Goal: Task Accomplishment & Management: Use online tool/utility

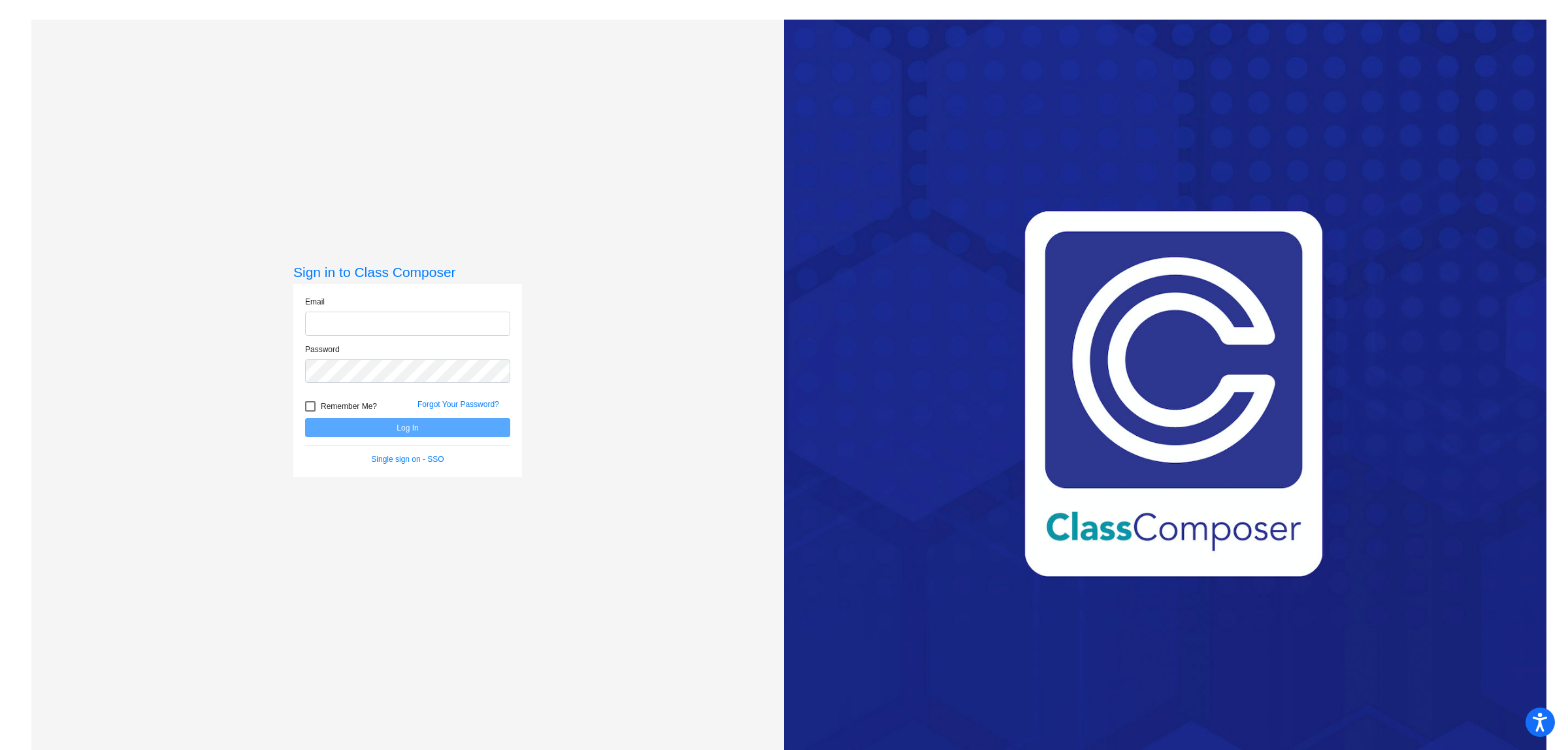
click at [330, 313] on input "email" at bounding box center [408, 323] width 205 height 24
type input "gburns@forsyth.k12.ga.us"
click at [305, 419] on button "Log In" at bounding box center [408, 428] width 205 height 19
click at [409, 429] on button "Log In" at bounding box center [408, 428] width 205 height 19
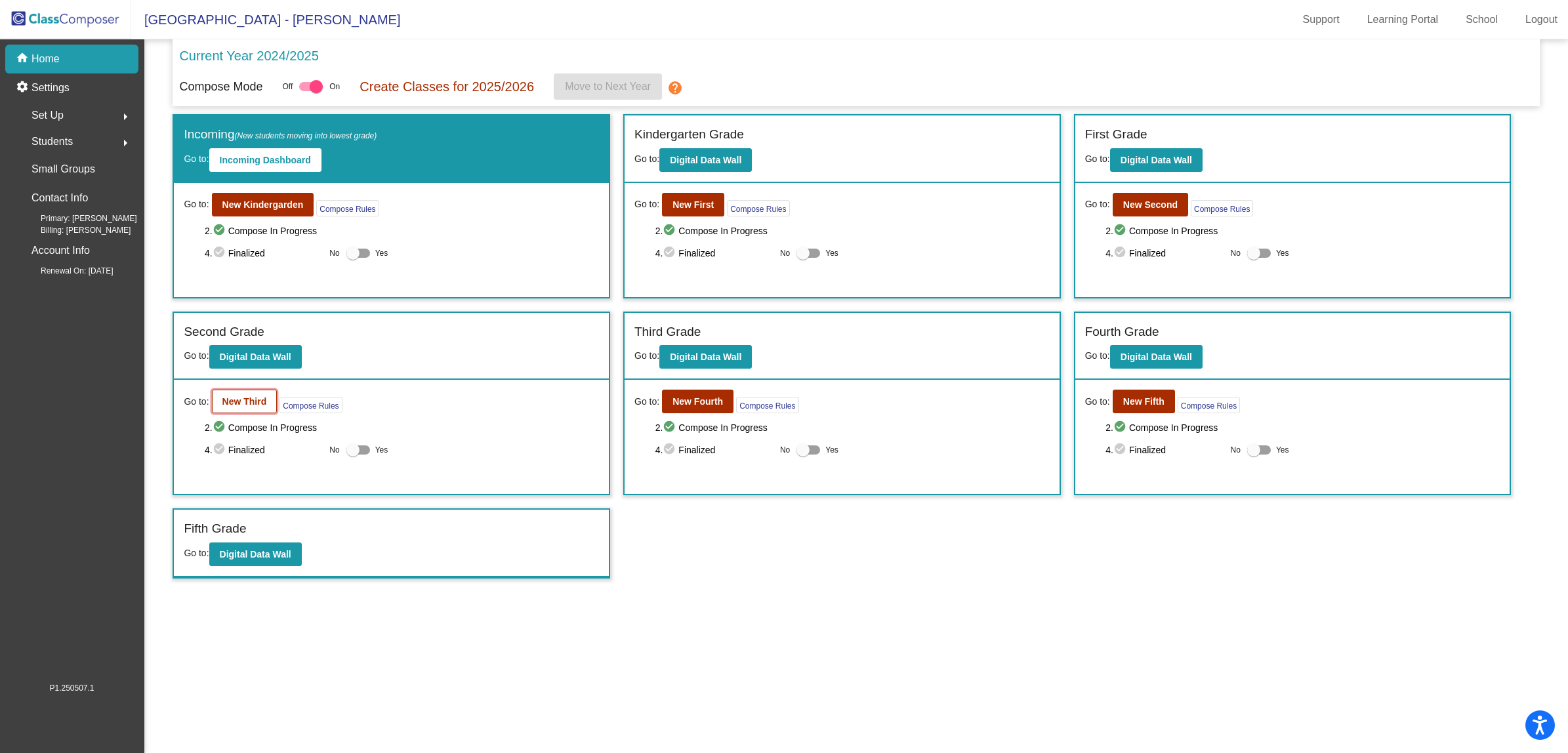
click at [244, 400] on b "New Third" at bounding box center [244, 401] width 44 height 11
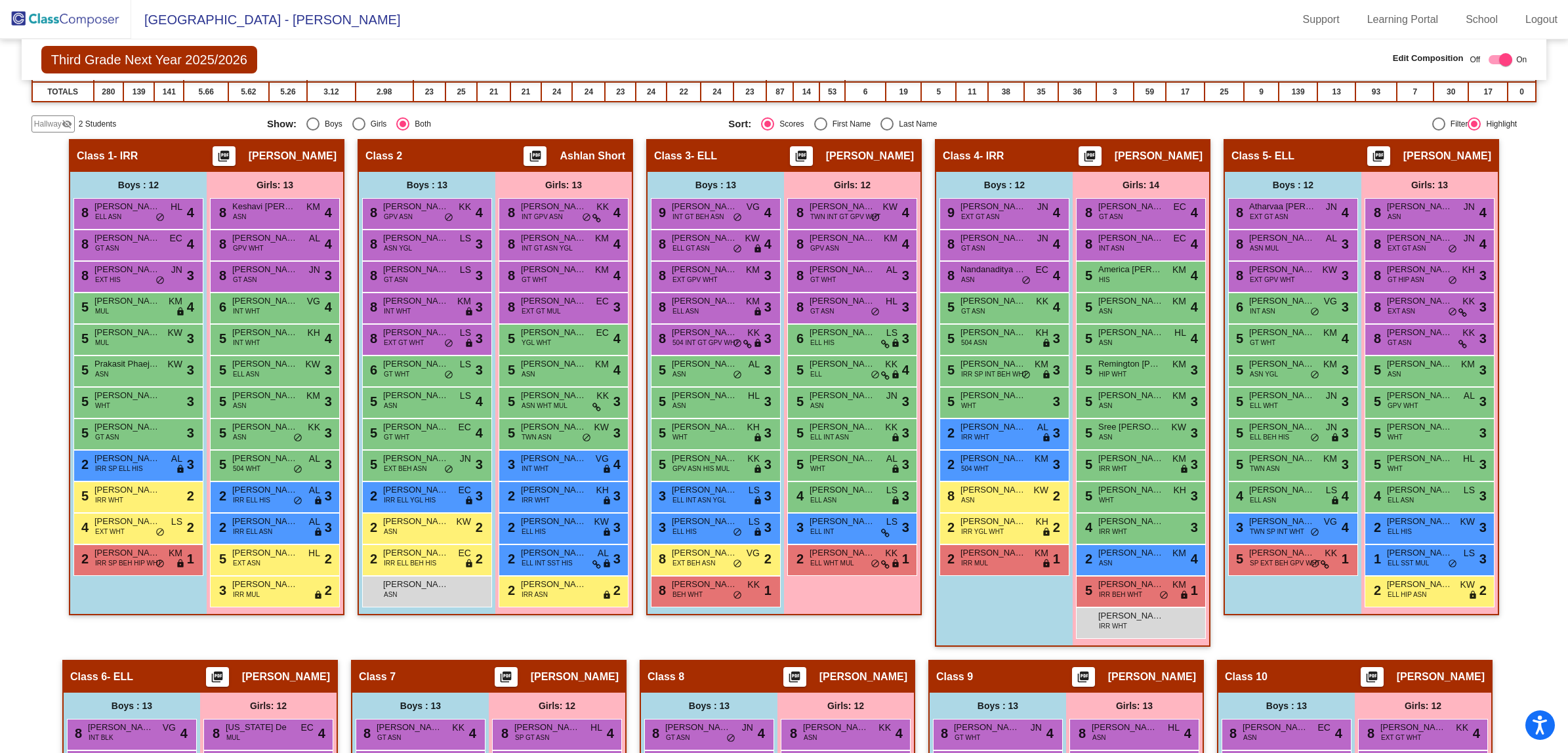
scroll to position [425, 0]
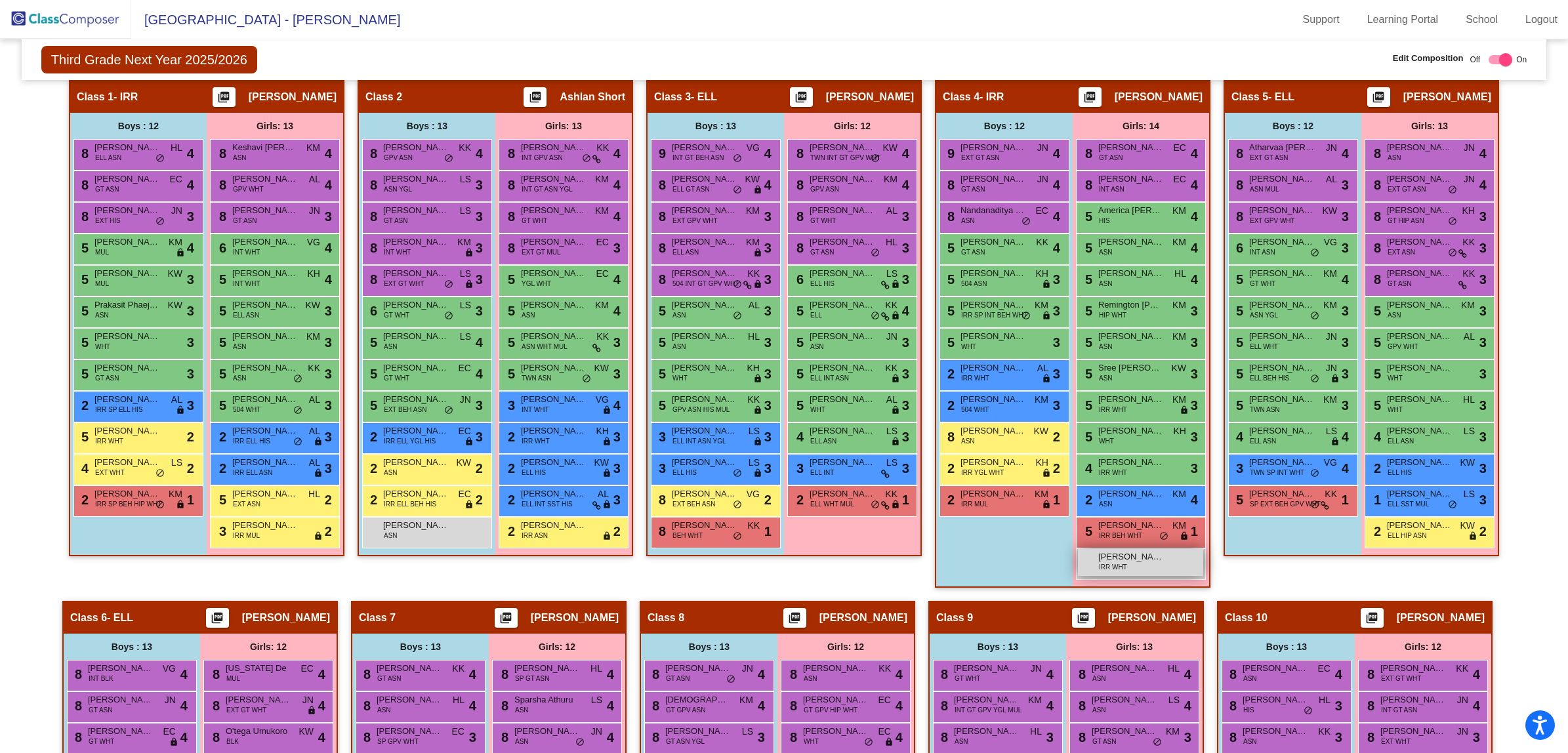
click at [1139, 557] on span "Mia Manin" at bounding box center [1131, 556] width 66 height 14
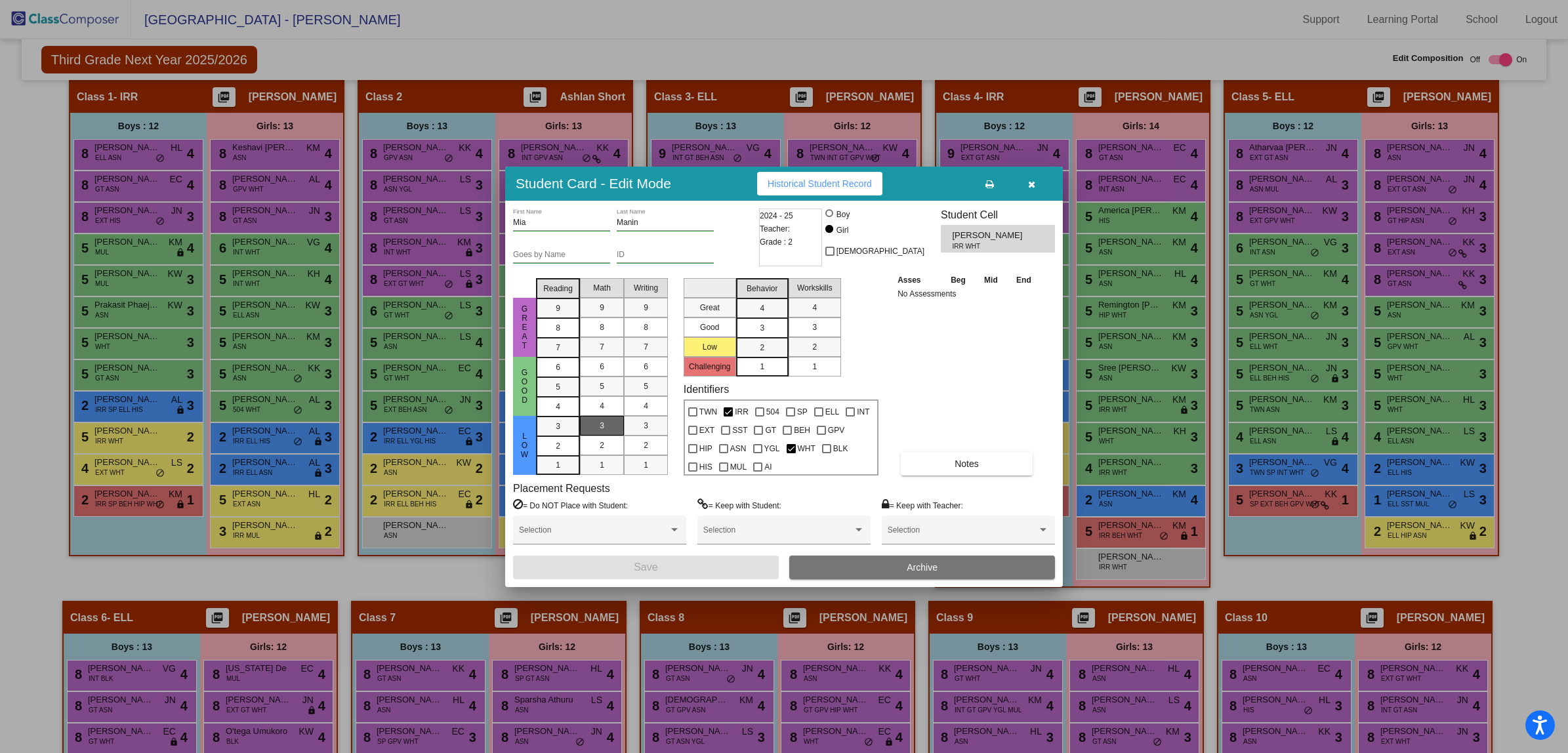
drag, startPoint x: 562, startPoint y: 427, endPoint x: 586, endPoint y: 418, distance: 25.6
click at [567, 424] on div "3" at bounding box center [558, 427] width 25 height 20
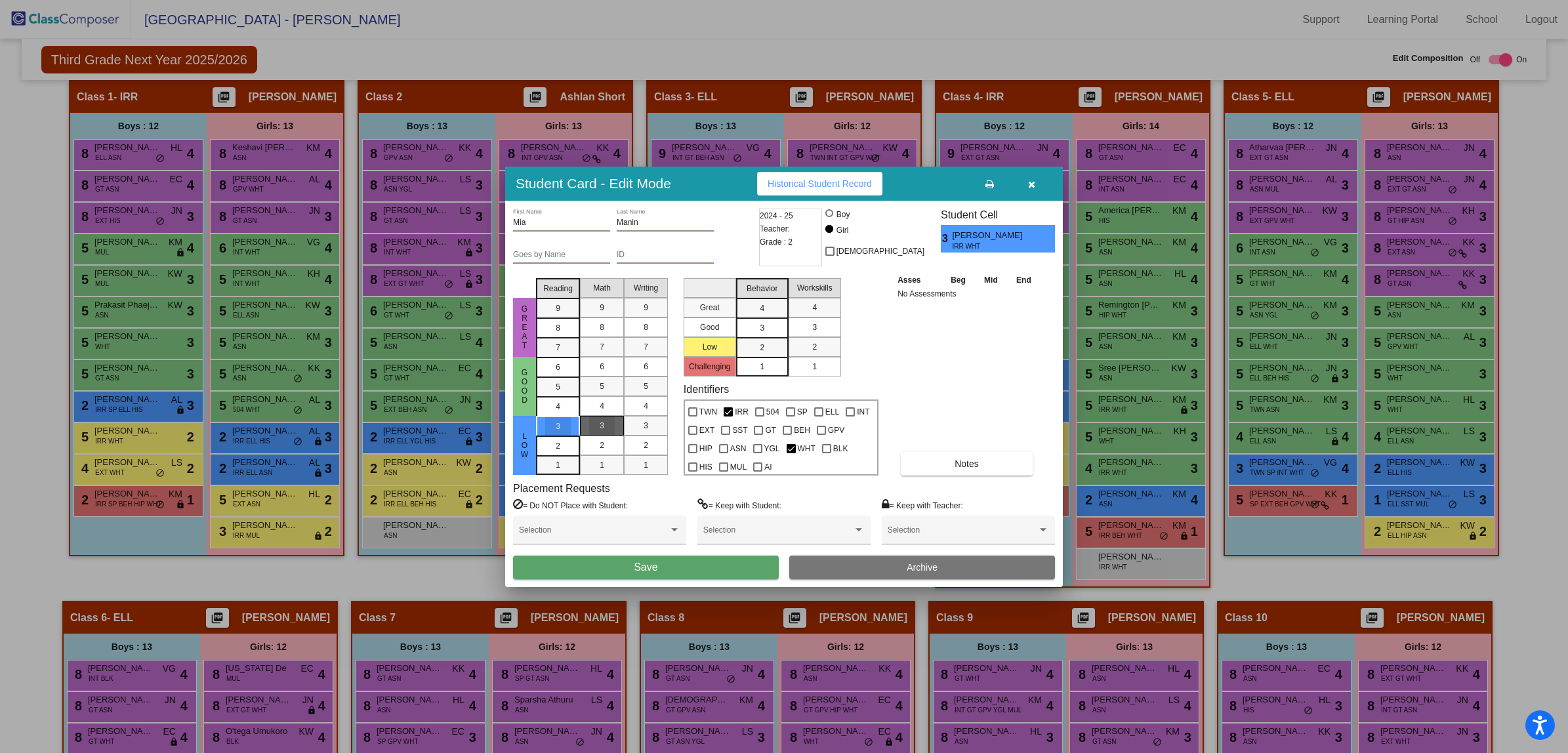
click at [591, 418] on div "3" at bounding box center [602, 426] width 25 height 20
click at [624, 421] on mat-list-option "3" at bounding box center [646, 426] width 44 height 20
click at [764, 314] on span "3" at bounding box center [761, 308] width 5 height 12
click at [809, 319] on div "3" at bounding box center [815, 327] width 25 height 20
drag, startPoint x: 666, startPoint y: 561, endPoint x: 675, endPoint y: 553, distance: 12.0
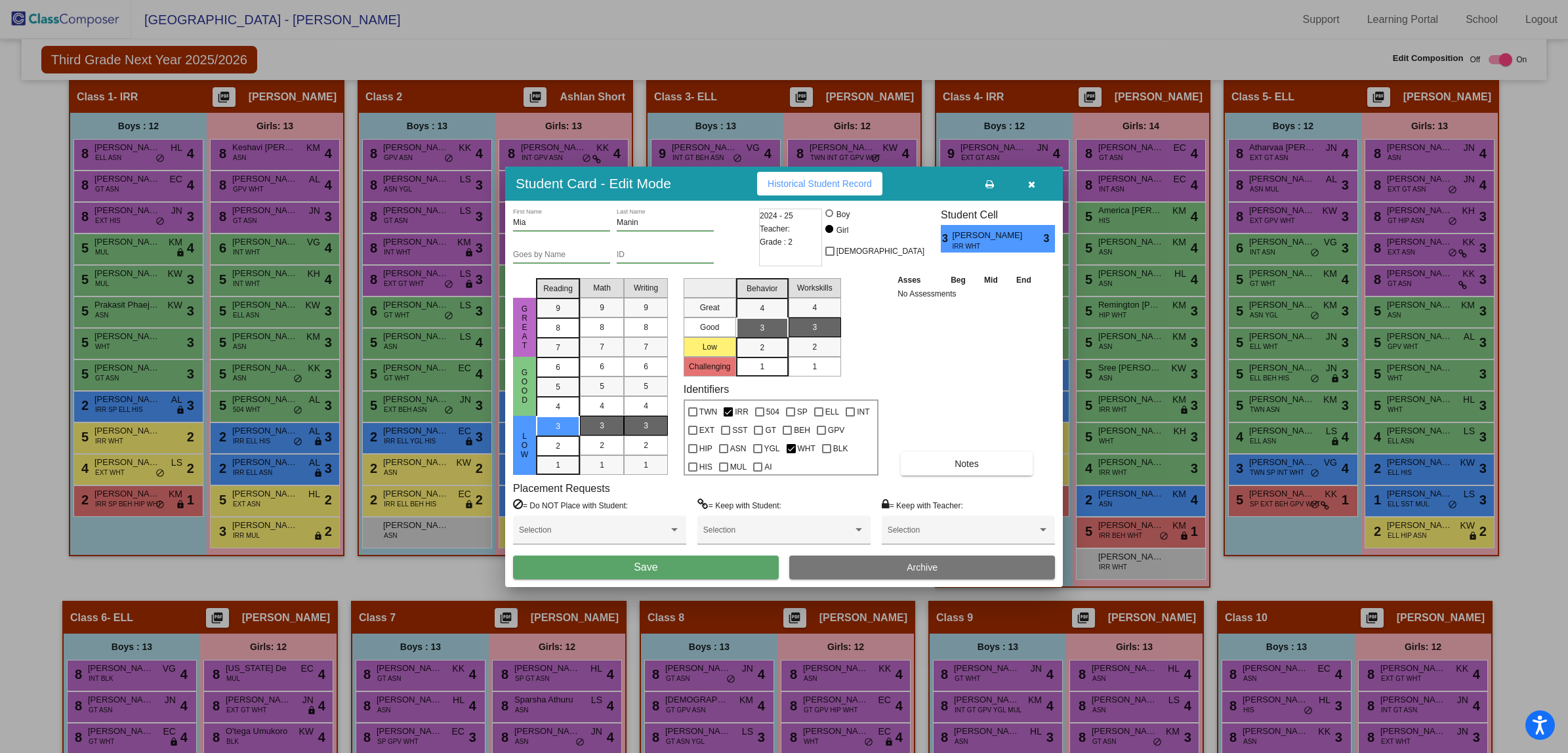
click at [670, 558] on button "Save" at bounding box center [646, 567] width 266 height 23
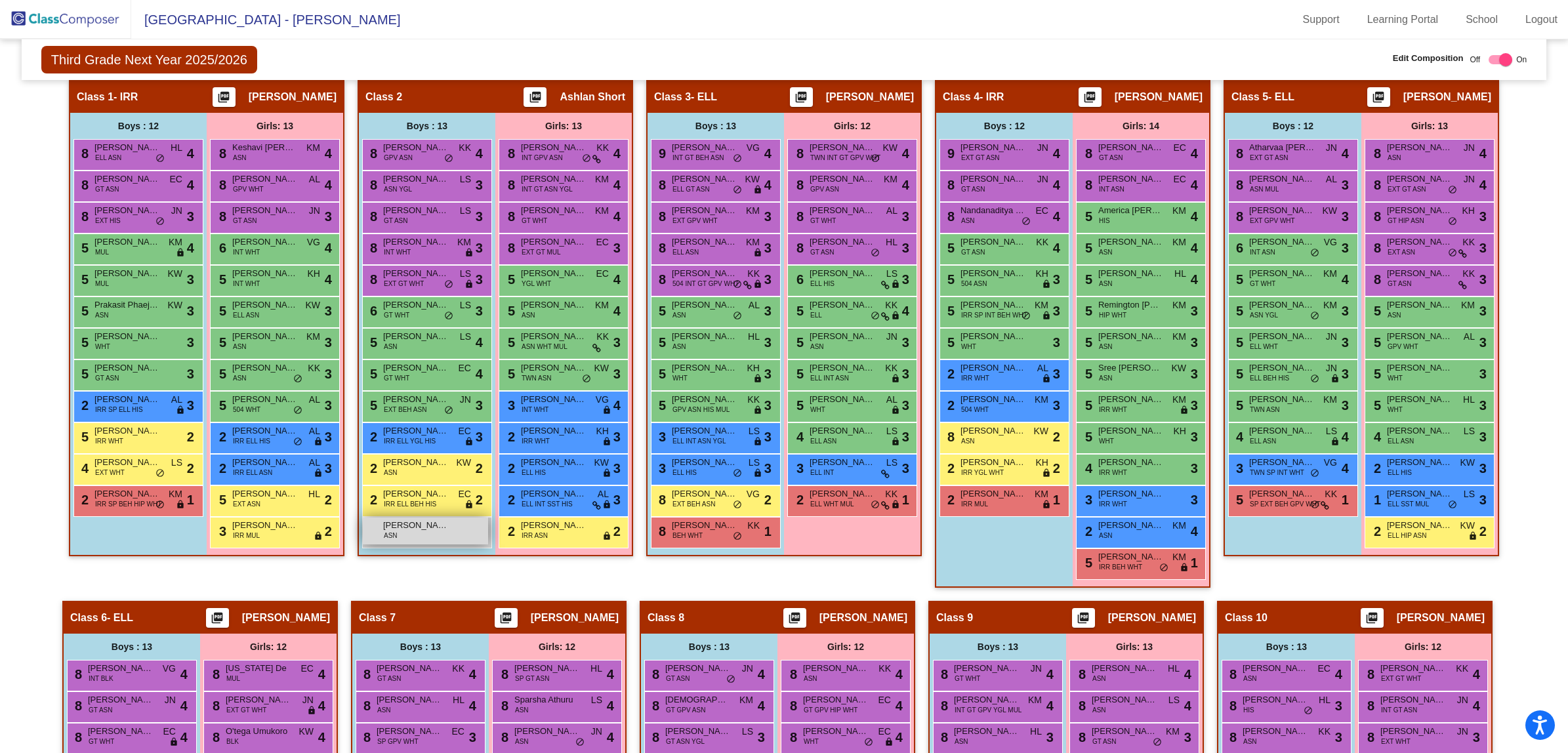
click at [412, 527] on span "Avyaansh Vinay" at bounding box center [416, 525] width 66 height 14
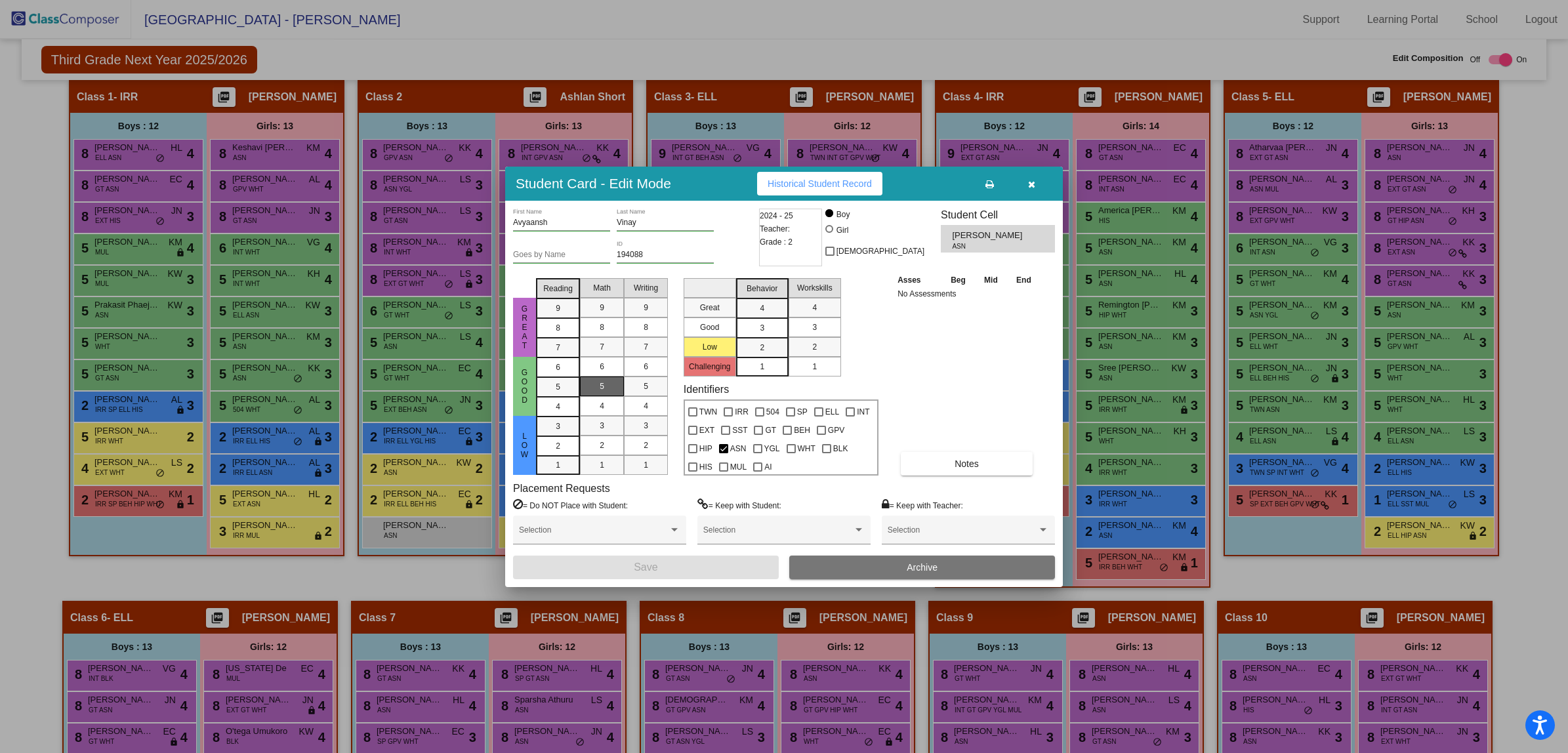
drag, startPoint x: 565, startPoint y: 385, endPoint x: 595, endPoint y: 384, distance: 30.0
click at [572, 384] on mat-list-option "5" at bounding box center [558, 387] width 44 height 20
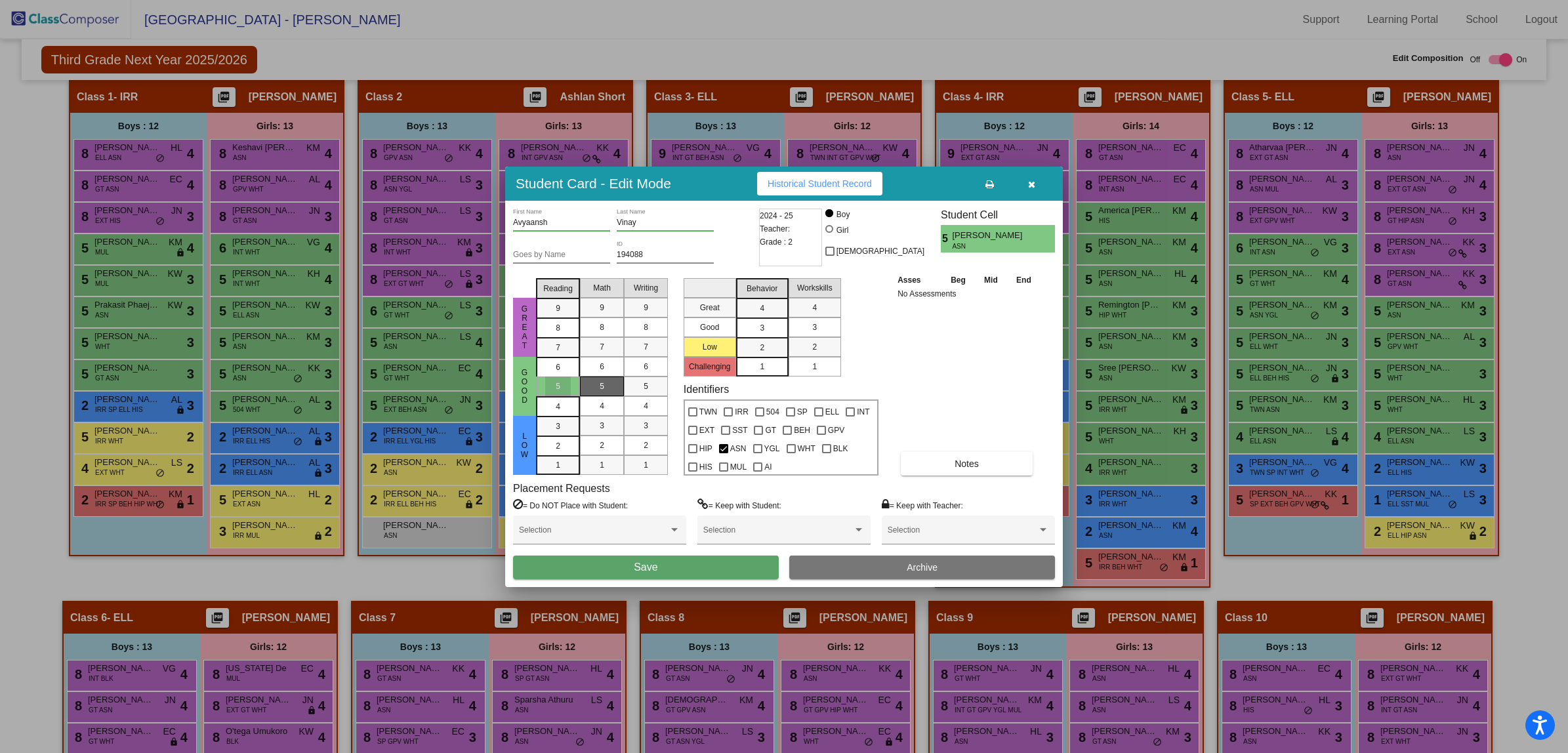
click at [595, 384] on div "5" at bounding box center [602, 387] width 25 height 20
click at [634, 384] on div "5" at bounding box center [646, 387] width 25 height 20
click at [773, 318] on div "3" at bounding box center [762, 308] width 25 height 20
click at [813, 324] on span "3" at bounding box center [815, 326] width 5 height 12
click at [666, 565] on button "Save" at bounding box center [646, 567] width 266 height 23
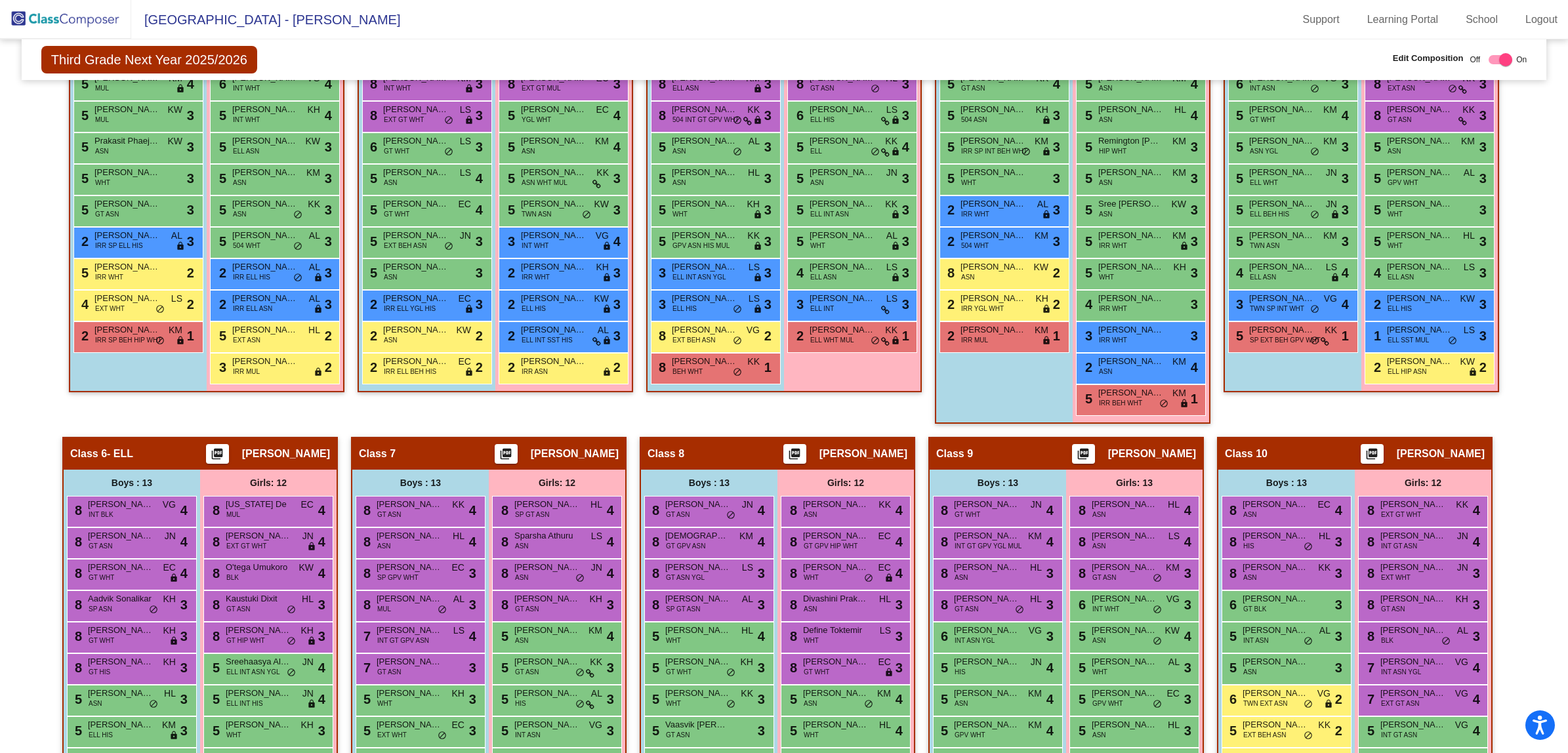
scroll to position [261, 0]
